Goal: Information Seeking & Learning: Learn about a topic

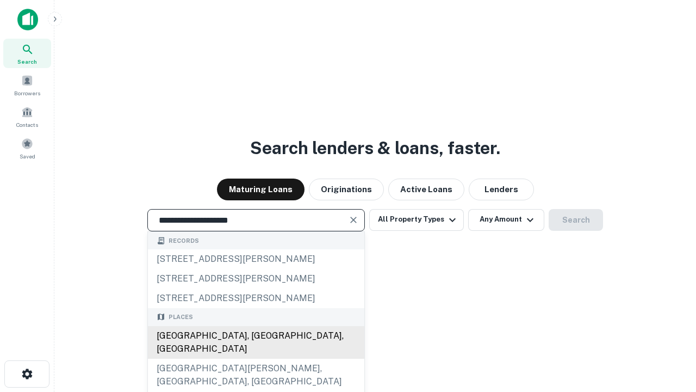
click at [256, 358] on div "[GEOGRAPHIC_DATA], [GEOGRAPHIC_DATA], [GEOGRAPHIC_DATA]" at bounding box center [256, 342] width 217 height 33
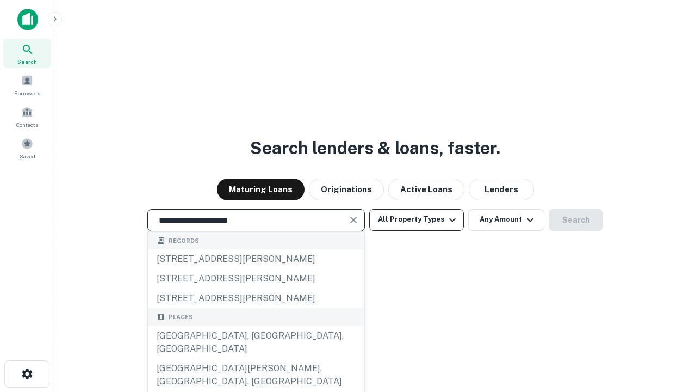
type input "**********"
click at [417, 219] on button "All Property Types" at bounding box center [416, 220] width 95 height 22
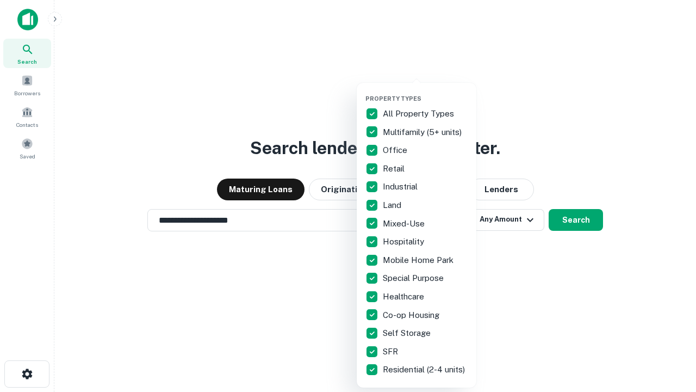
click at [425, 91] on button "button" at bounding box center [426, 91] width 120 height 1
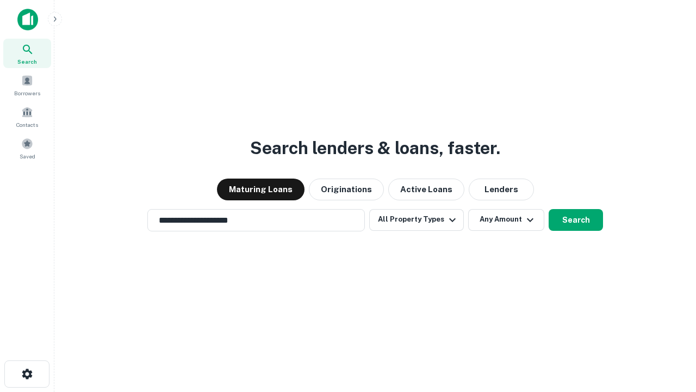
scroll to position [17, 0]
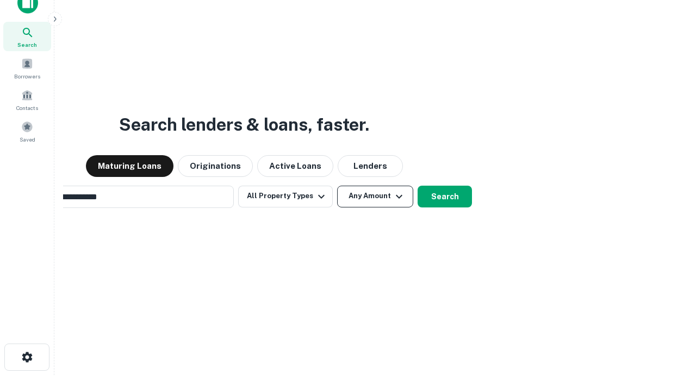
click at [337, 186] on button "Any Amount" at bounding box center [375, 197] width 76 height 22
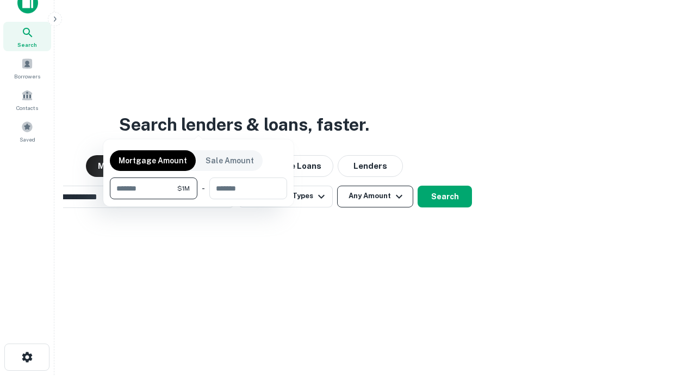
scroll to position [17, 0]
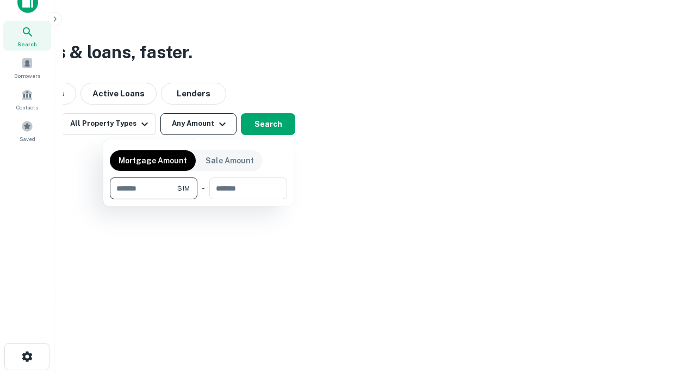
type input "*******"
click at [199, 199] on button "button" at bounding box center [198, 199] width 177 height 1
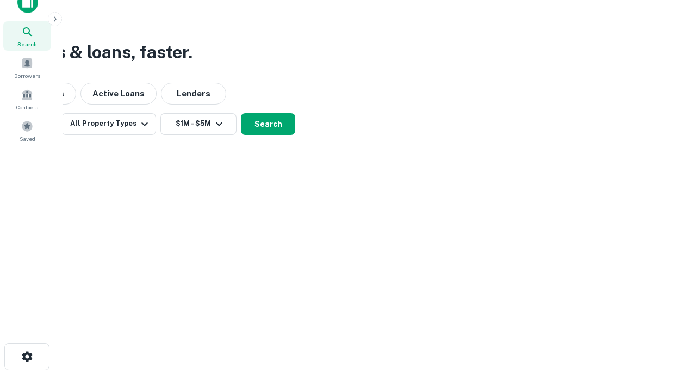
scroll to position [17, 0]
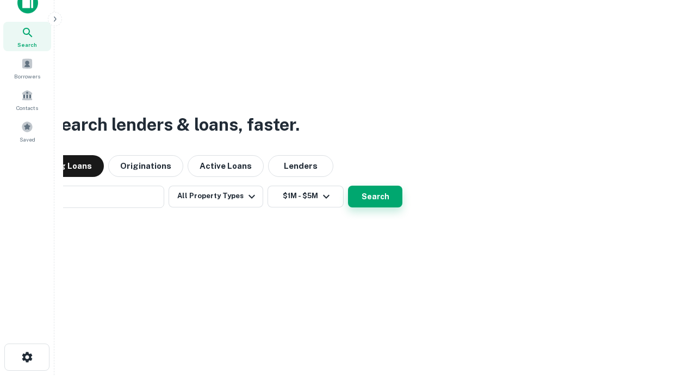
click at [348, 186] on button "Search" at bounding box center [375, 197] width 54 height 22
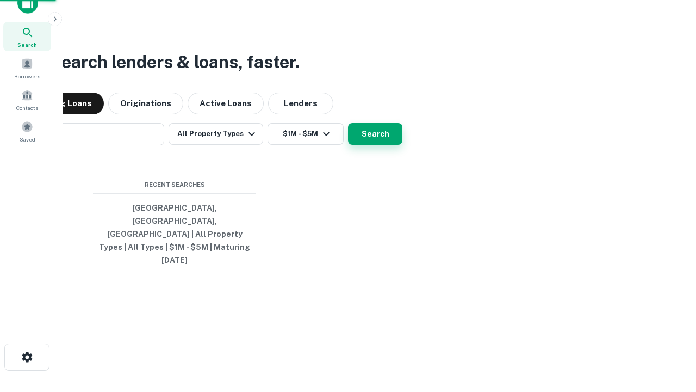
scroll to position [17, 0]
